Goal: Information Seeking & Learning: Learn about a topic

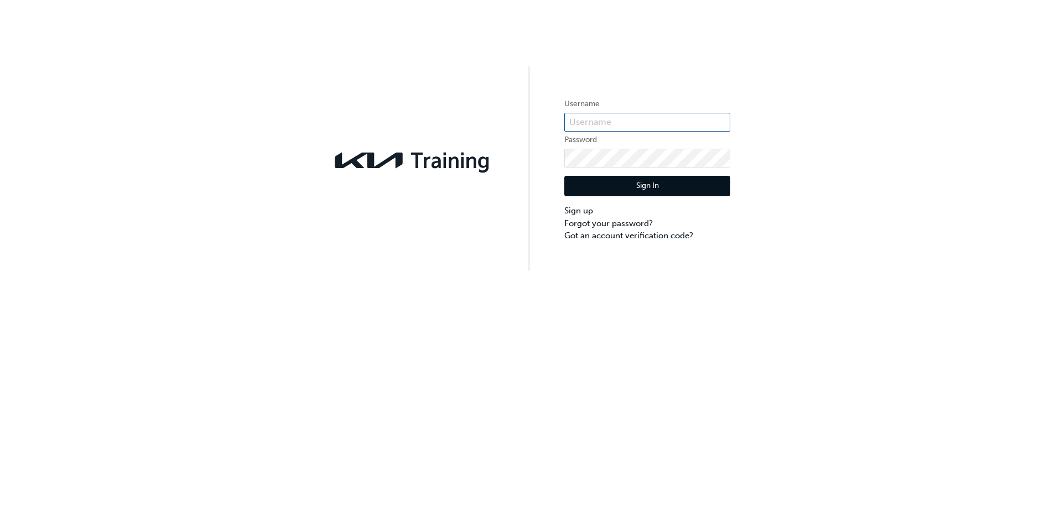
type input "KAU83690E1"
click at [631, 188] on button "Sign In" at bounding box center [647, 186] width 166 height 21
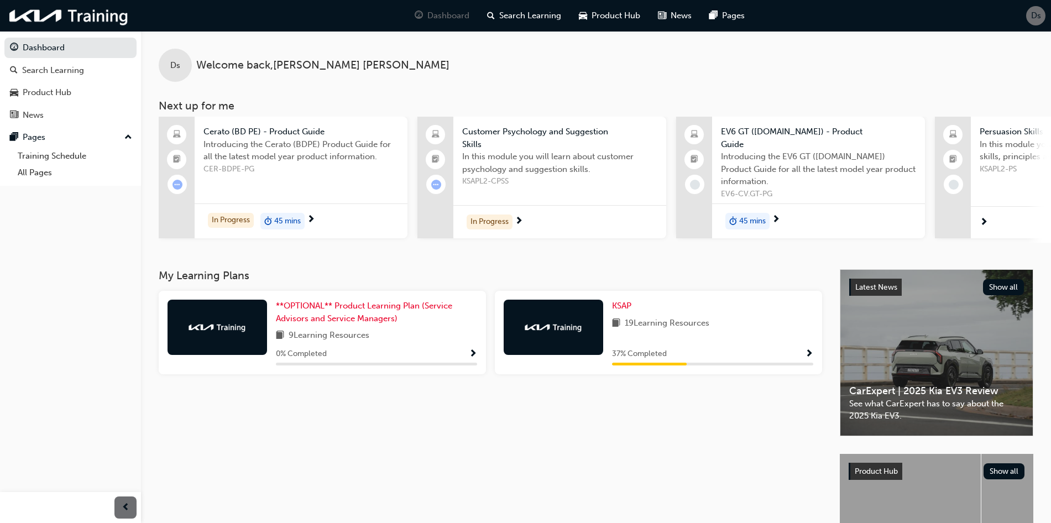
drag, startPoint x: 698, startPoint y: 347, endPoint x: 699, endPoint y: 341, distance: 6.2
click at [698, 347] on div "KSAP 19 Learning Resources 37 % Completed" at bounding box center [712, 333] width 201 height 66
click at [808, 360] on span "Show Progress" at bounding box center [809, 355] width 8 height 10
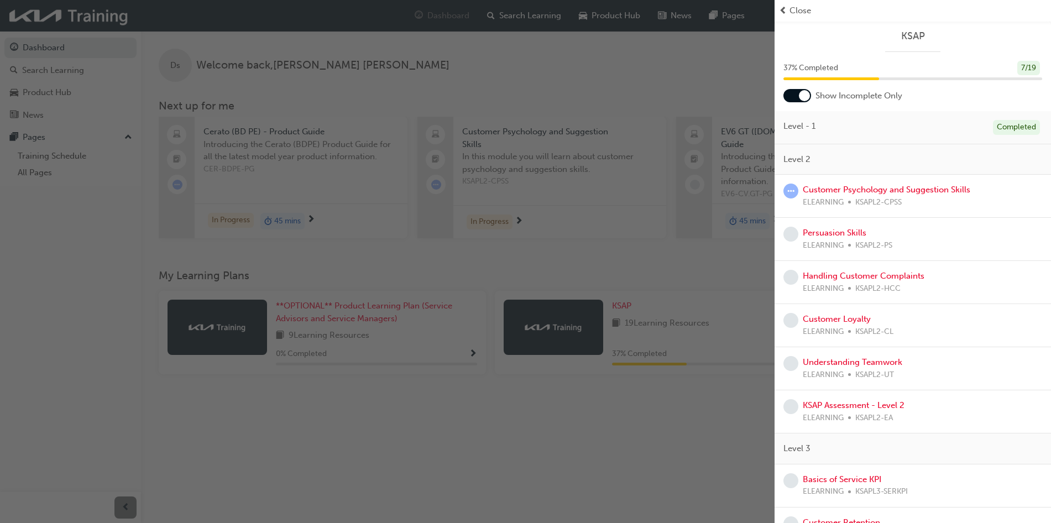
click at [793, 15] on span "Close" at bounding box center [801, 10] width 22 height 13
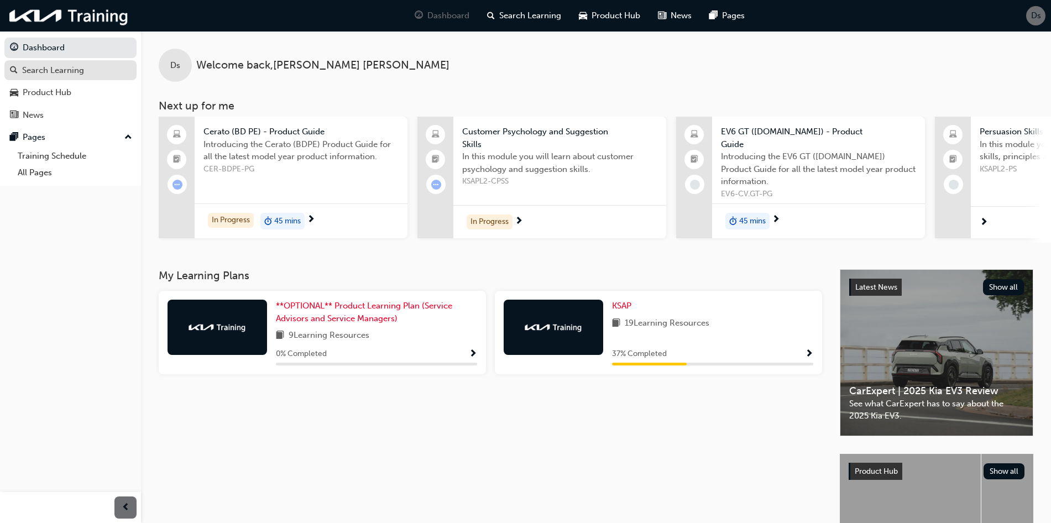
click at [74, 74] on div "Search Learning" at bounding box center [53, 70] width 62 height 13
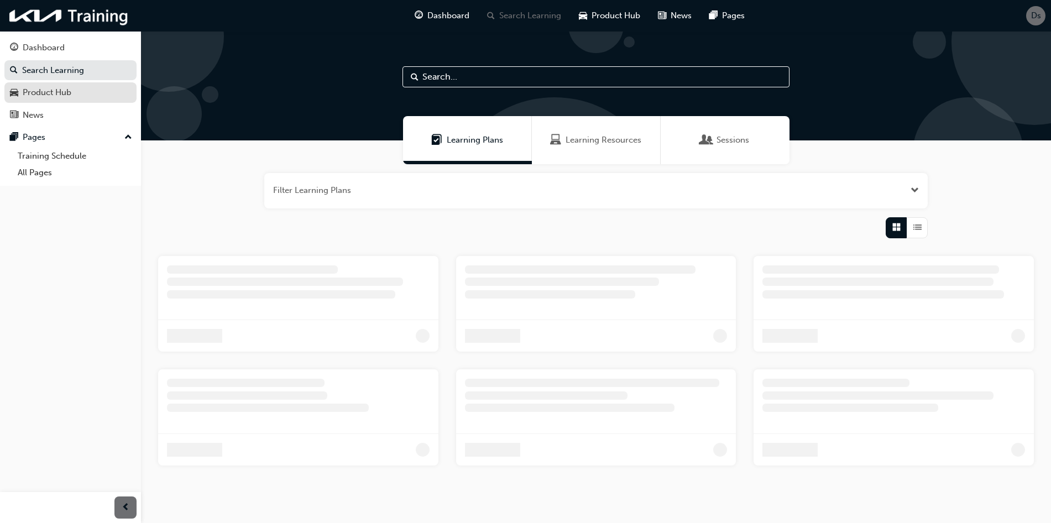
click at [68, 93] on div "Product Hub" at bounding box center [47, 92] width 49 height 13
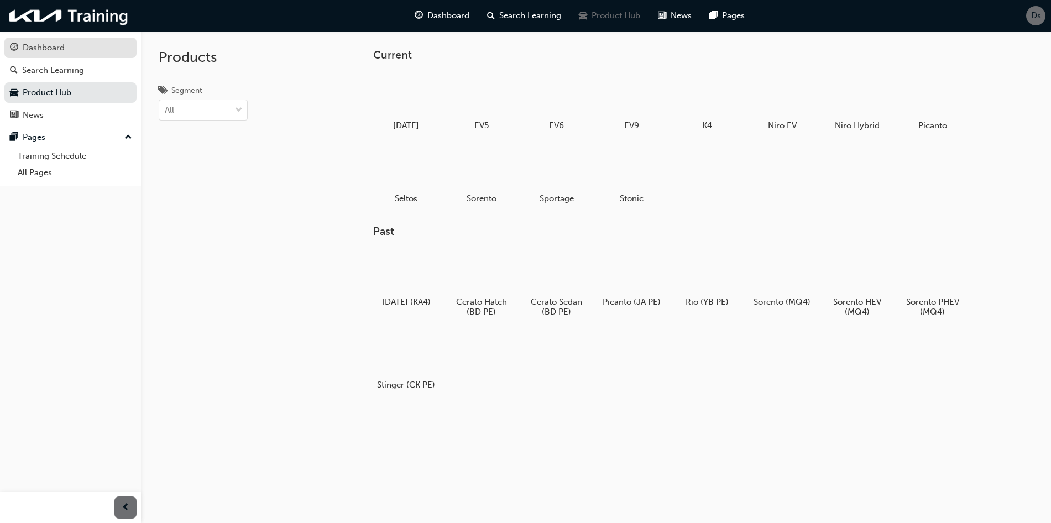
click at [55, 53] on div "Dashboard" at bounding box center [44, 47] width 42 height 13
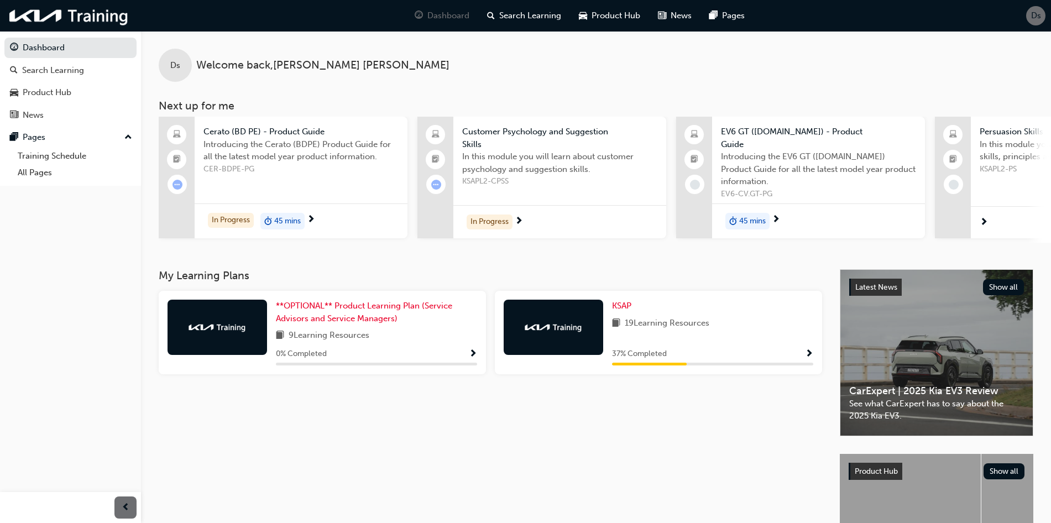
click at [301, 216] on span "45 mins" at bounding box center [287, 221] width 27 height 13
